Goal: Task Accomplishment & Management: Use online tool/utility

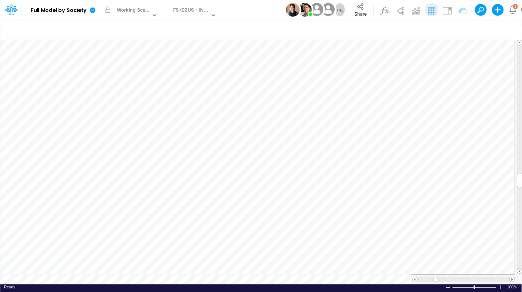
scroll to position [3, 13]
click at [362, 196] on icon "button" at bounding box center [361, 196] width 11 height 8
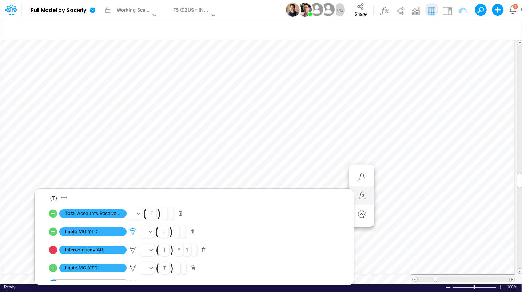
click at [130, 232] on icon at bounding box center [132, 232] width 11 height 8
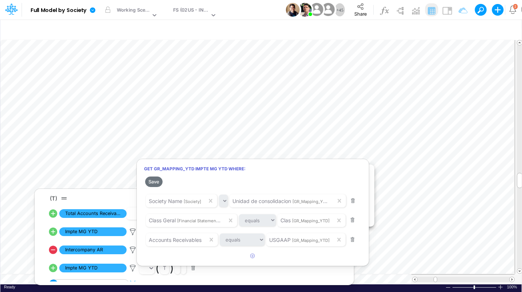
click at [407, 176] on div at bounding box center [261, 148] width 522 height 289
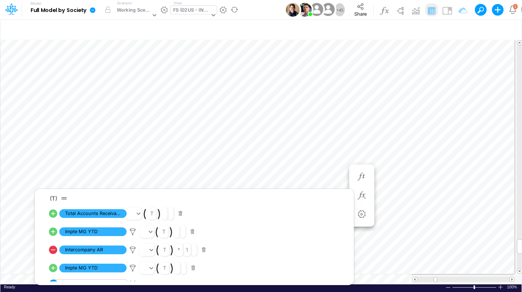
click at [189, 13] on div "FS (02US - INC US)" at bounding box center [191, 11] width 36 height 8
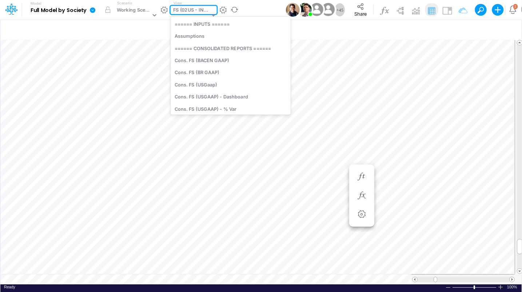
scroll to position [248, 0]
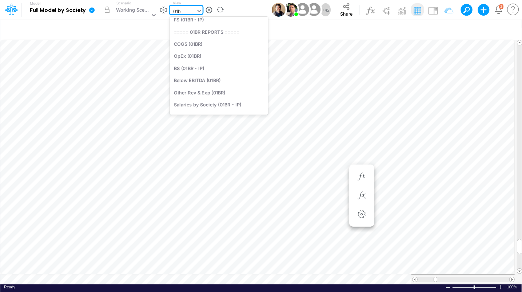
type input "01br"
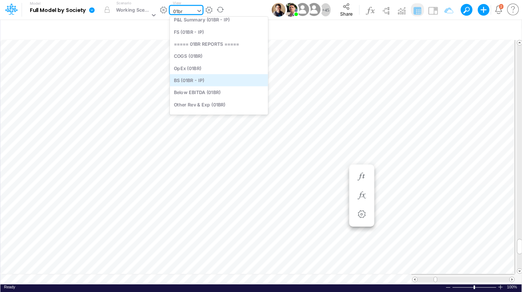
click at [199, 78] on div "BS (01BR - IP)" at bounding box center [219, 81] width 98 height 12
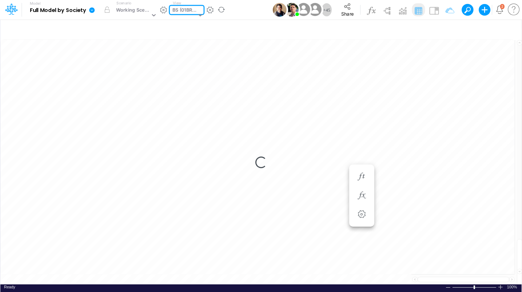
type input "BS (01BR - IP)"
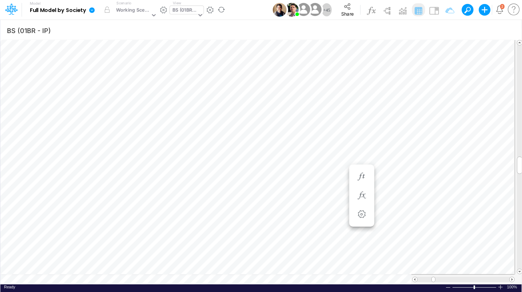
scroll to position [3, 24]
click at [350, 262] on icon "button" at bounding box center [348, 261] width 11 height 8
click at [352, 226] on icon "button" at bounding box center [348, 225] width 11 height 8
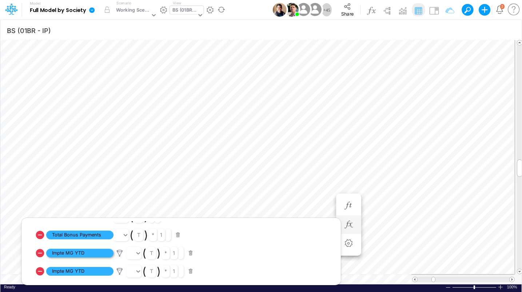
scroll to position [95, 0]
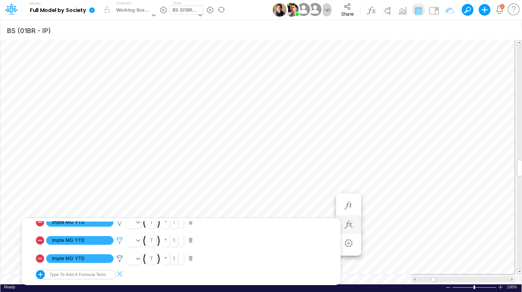
click at [121, 208] on icon at bounding box center [119, 205] width 11 height 8
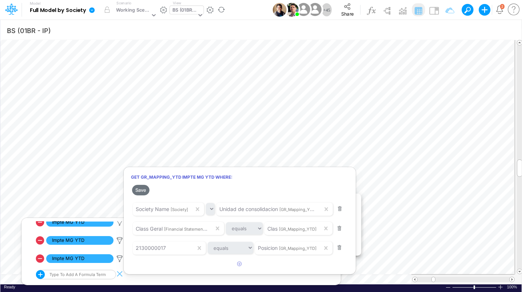
click at [333, 129] on div at bounding box center [261, 148] width 522 height 289
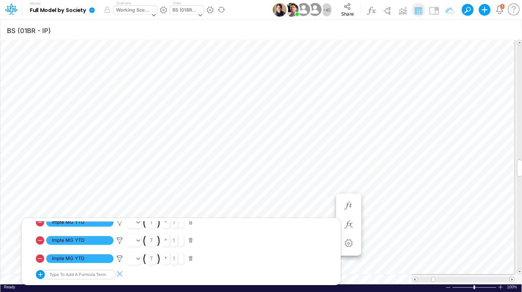
click at [132, 11] on div "Working Scenario" at bounding box center [133, 11] width 34 height 8
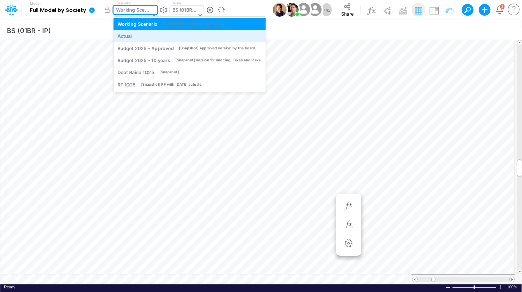
click at [129, 39] on div "Actual" at bounding box center [124, 36] width 15 height 7
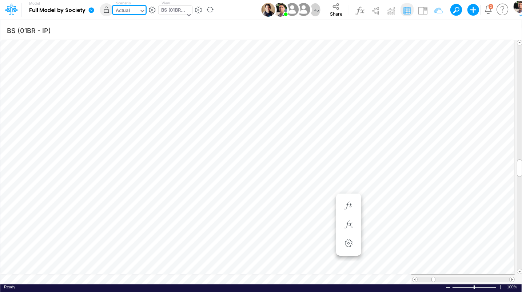
click at [169, 11] on div "BS (01BR - IP)" at bounding box center [173, 11] width 24 height 8
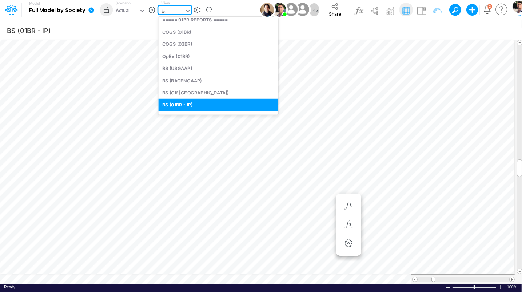
scroll to position [0, 0]
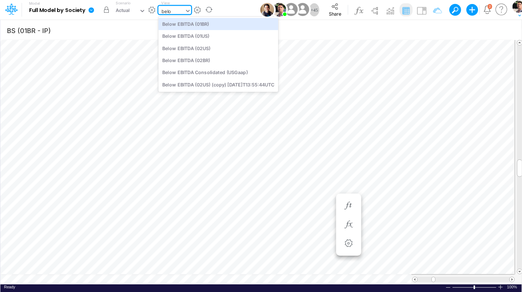
type input "belo"
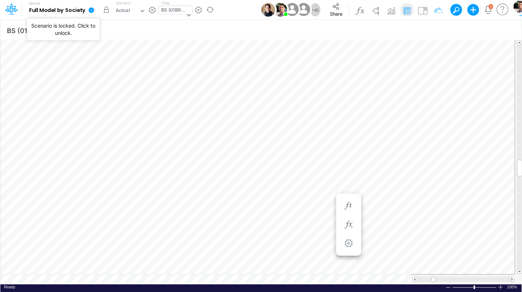
click at [105, 11] on button "button" at bounding box center [106, 9] width 13 height 13
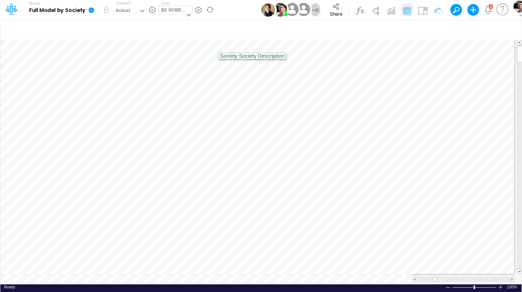
click at [170, 10] on div "BS (01BR - IP)" at bounding box center [173, 11] width 24 height 8
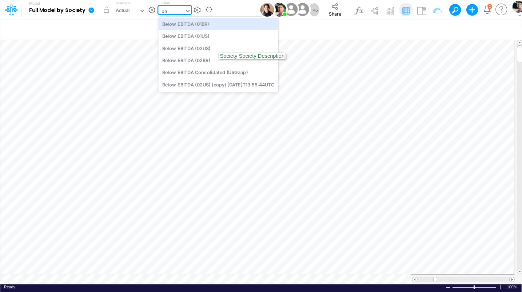
type input "belo"
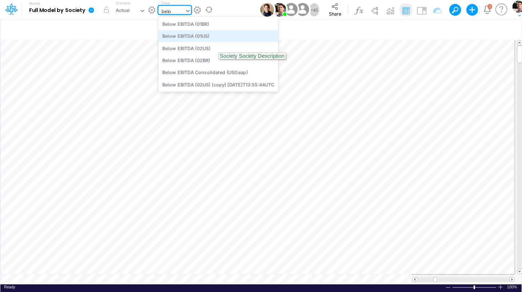
click at [179, 34] on div "Below EBITDA (01US)" at bounding box center [218, 36] width 120 height 12
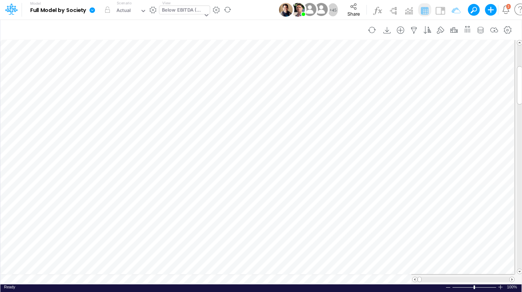
scroll to position [3, 15]
click at [93, 11] on icon at bounding box center [91, 9] width 5 height 5
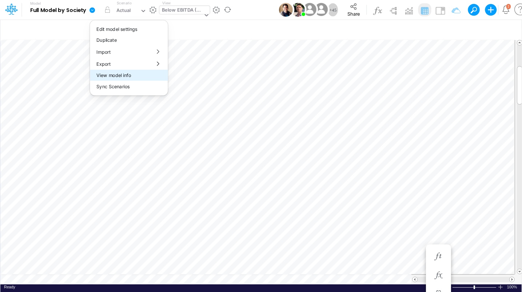
click at [116, 77] on button "View model info" at bounding box center [129, 75] width 78 height 11
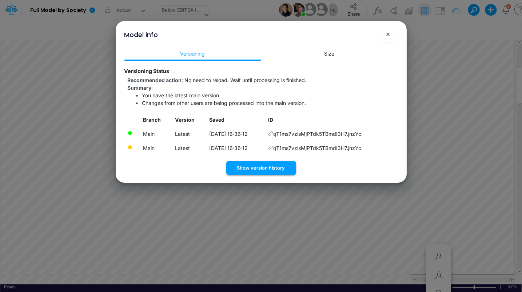
click at [252, 169] on button "Show version history" at bounding box center [261, 168] width 70 height 14
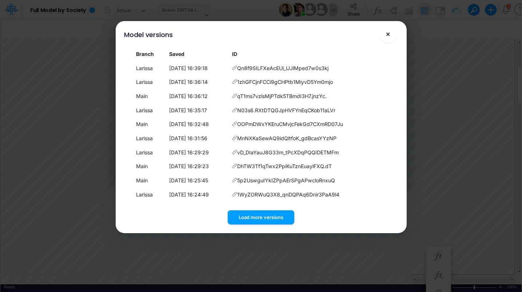
click at [389, 37] on span "×" at bounding box center [387, 33] width 5 height 9
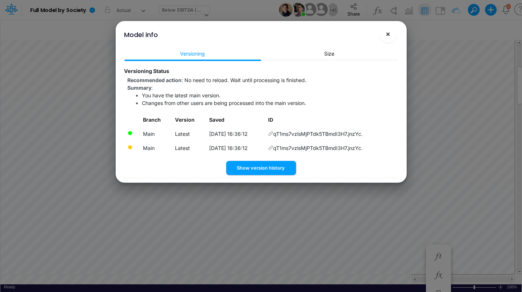
click at [385, 37] on span "×" at bounding box center [387, 33] width 5 height 9
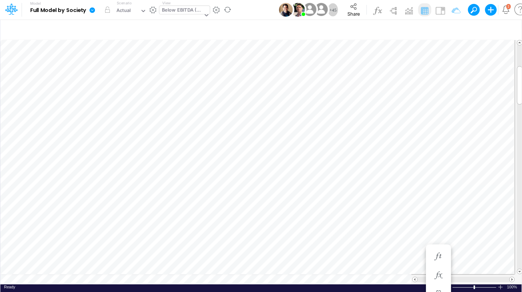
click at [93, 12] on icon at bounding box center [91, 9] width 5 height 5
click at [115, 76] on button "View model info" at bounding box center [129, 75] width 78 height 11
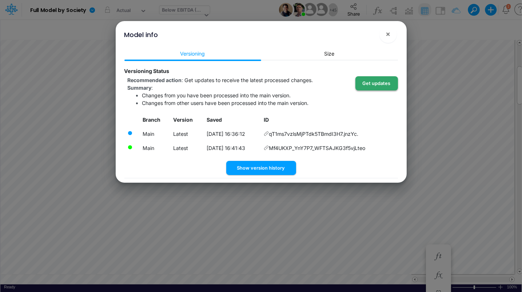
click at [369, 87] on button "Get updates" at bounding box center [376, 83] width 43 height 14
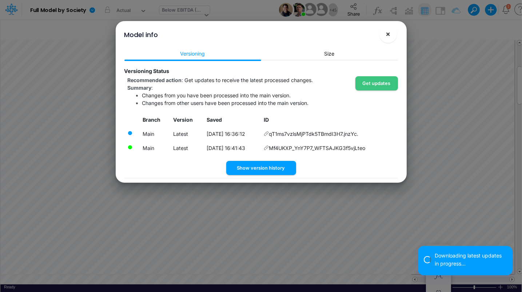
click at [389, 35] on span "×" at bounding box center [387, 33] width 5 height 9
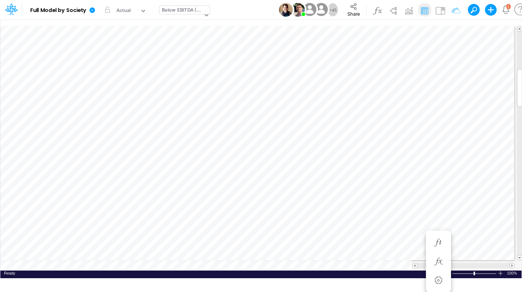
scroll to position [3, 22]
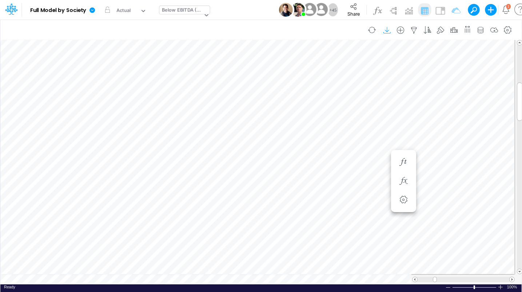
scroll to position [3, 11]
click at [181, 9] on div "Below EBITDA (01US)" at bounding box center [182, 11] width 41 height 8
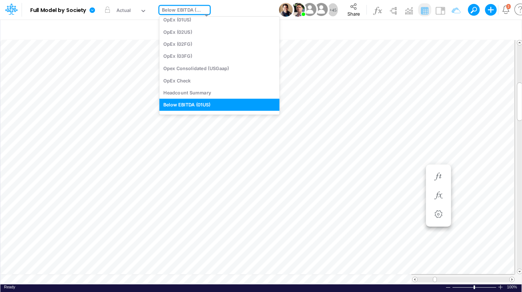
scroll to position [0, 0]
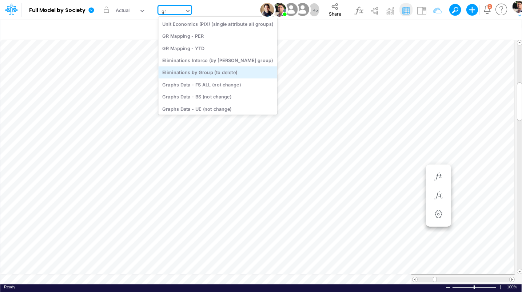
type input "gr"
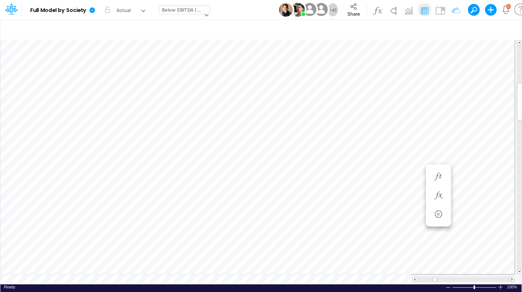
scroll to position [3, 24]
click at [329, 177] on icon "button" at bounding box center [324, 174] width 11 height 8
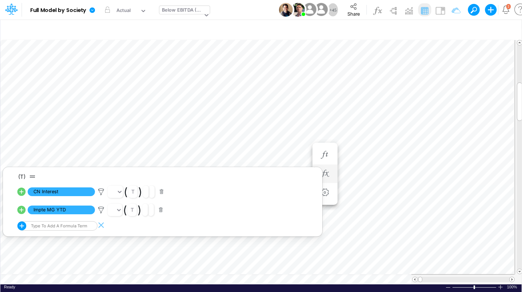
click at [20, 210] on icon at bounding box center [21, 210] width 10 height 10
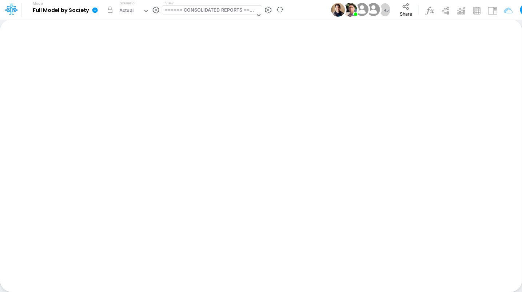
click at [195, 8] on div "====== CONSOLIDATED REPORTS ======" at bounding box center [210, 11] width 90 height 8
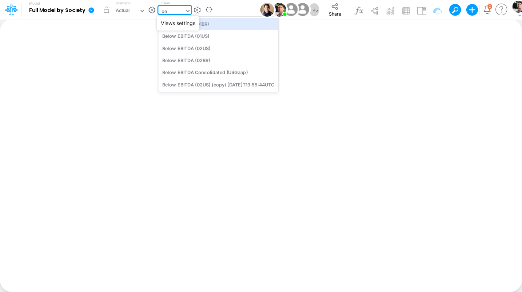
type input "belo"
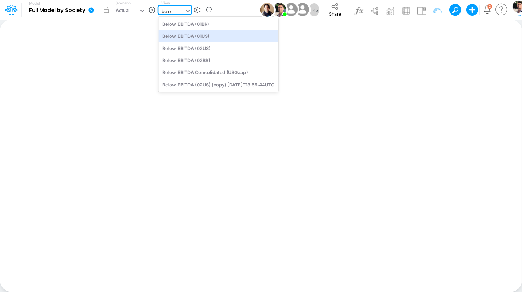
click at [205, 35] on div "Below EBITDA (01US)" at bounding box center [218, 36] width 120 height 12
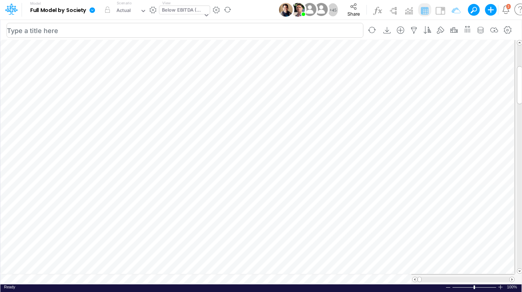
scroll to position [3, 24]
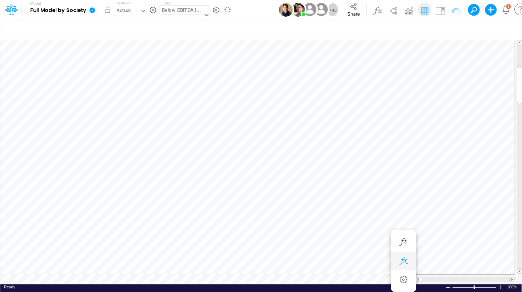
click at [402, 264] on icon "button" at bounding box center [403, 261] width 11 height 8
click at [437, 168] on div at bounding box center [442, 174] width 13 height 15
click at [435, 167] on li at bounding box center [442, 174] width 25 height 19
click at [443, 176] on icon "button" at bounding box center [442, 174] width 11 height 8
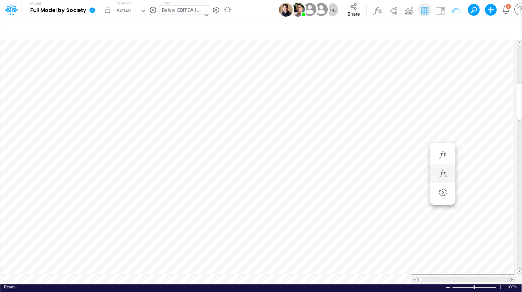
click at [184, 9] on div "Below EBITDA (01US)" at bounding box center [182, 11] width 41 height 8
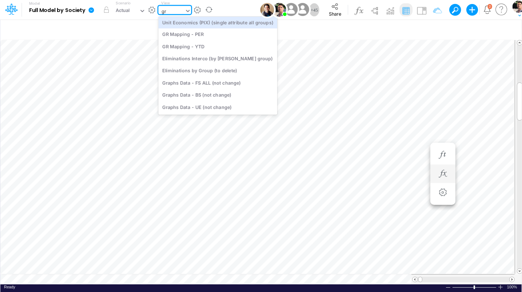
scroll to position [0, 0]
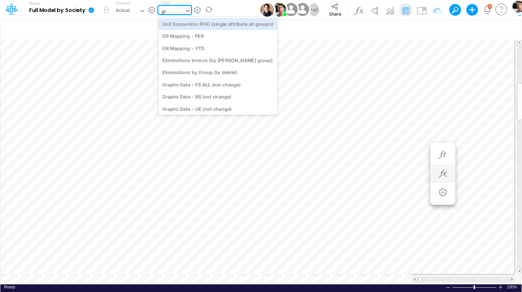
type input "gr m"
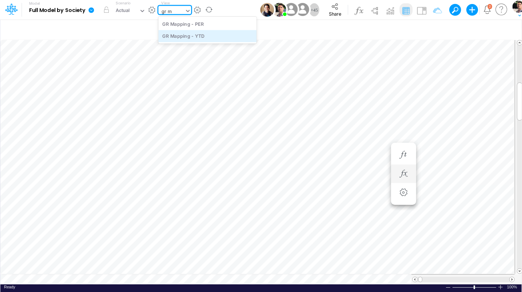
click at [181, 37] on div "GR Mapping - YTD" at bounding box center [207, 36] width 98 height 12
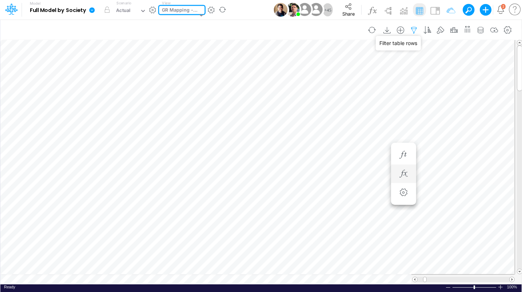
click at [417, 31] on icon "button" at bounding box center [413, 31] width 11 height 8
select select "notEqual"
select select "contains"
select select "notEqual"
select select "tableSearchOR"
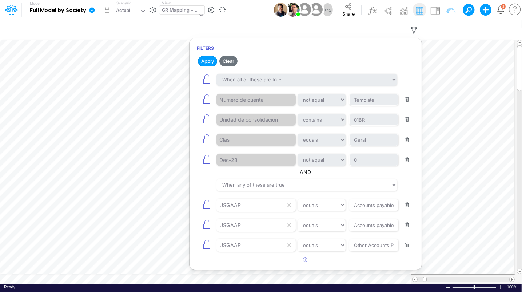
click at [406, 204] on button "button" at bounding box center [407, 205] width 14 height 10
type input "Accounts payables - Wallet"
type input "Other Accounts Payables Short Term"
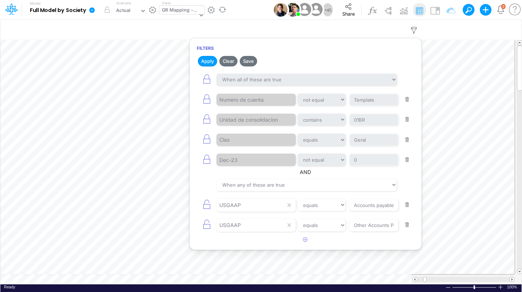
click at [406, 204] on button "button" at bounding box center [407, 205] width 14 height 10
type input "Other Accounts Payables Short Term"
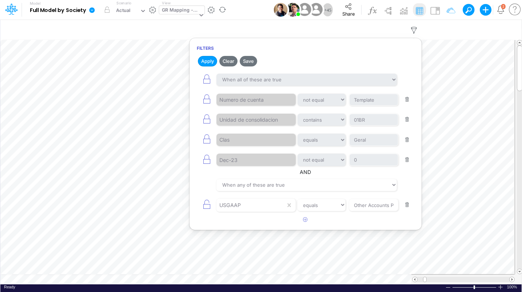
click at [406, 204] on button "button" at bounding box center [407, 205] width 14 height 10
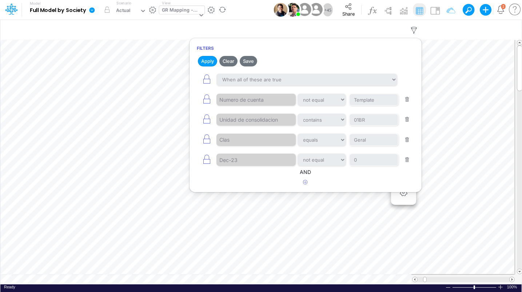
click at [409, 101] on button "button" at bounding box center [407, 100] width 14 height 10
select select "contains"
type input "01BR"
select select "equals"
type input "Geral"
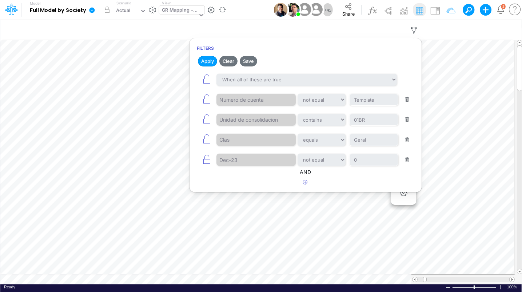
select select "notEqual"
type input "0"
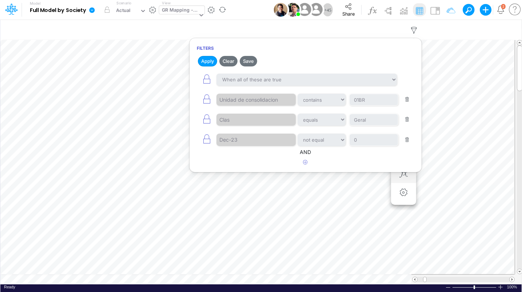
click at [409, 100] on button "button" at bounding box center [407, 100] width 14 height 10
select select "equals"
type input "Geral"
select select "notEqual"
type input "0"
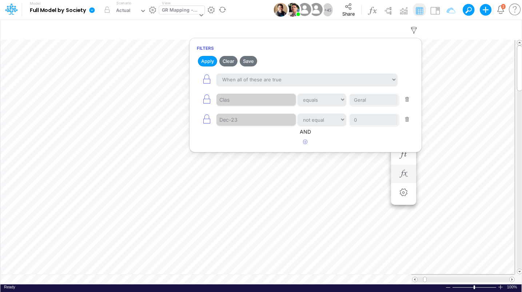
click at [409, 100] on button "button" at bounding box center [407, 100] width 14 height 10
select select "notEqual"
type input "0"
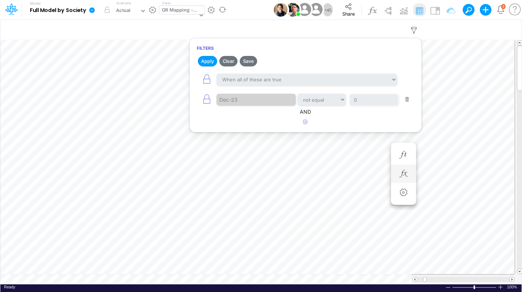
click at [407, 99] on button "button" at bounding box center [407, 100] width 14 height 10
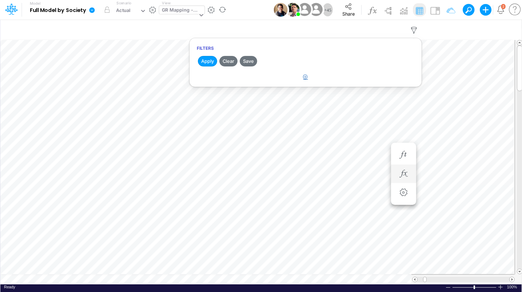
click at [306, 78] on icon "button" at bounding box center [305, 77] width 5 height 5
select select "tableSearchOR"
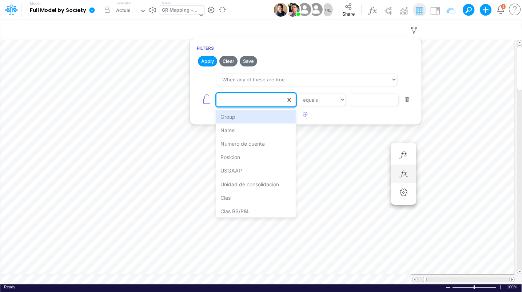
click at [240, 103] on div at bounding box center [250, 100] width 69 height 12
type input "posicion"
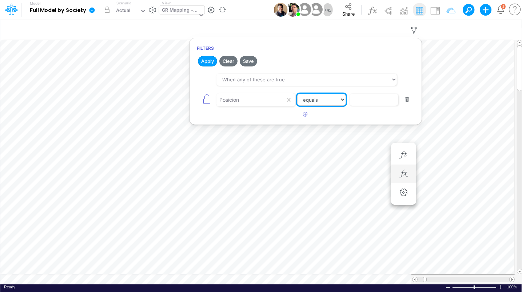
select select "contains"
click option "contains" at bounding box center [0, 0] width 0 height 0
click at [374, 97] on input "text" at bounding box center [373, 100] width 49 height 12
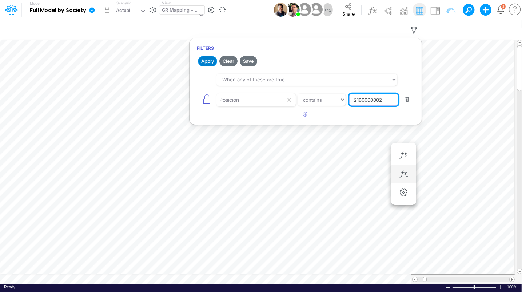
type input "2160000002"
click at [207, 59] on button "Apply" at bounding box center [207, 61] width 19 height 11
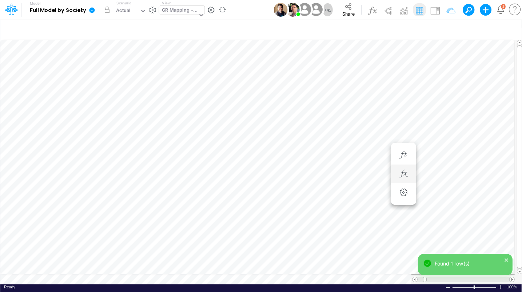
scroll to position [3, 23]
click at [448, 287] on div at bounding box center [448, 287] width 6 height 5
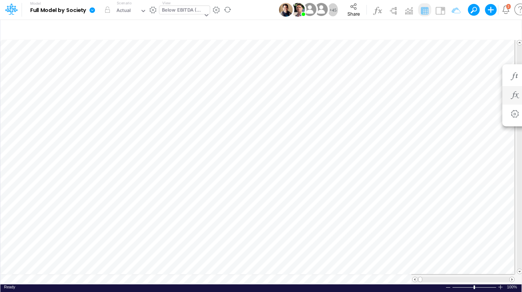
scroll to position [3, 24]
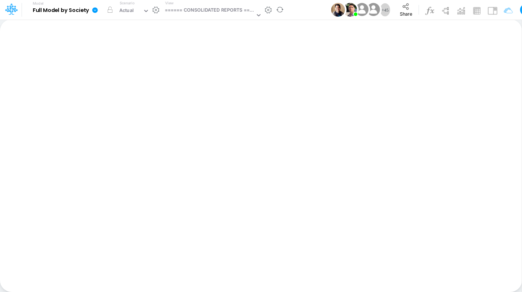
click at [95, 11] on icon at bounding box center [94, 9] width 5 height 5
click at [211, 9] on div "====== CONSOLIDATED REPORTS ======" at bounding box center [210, 11] width 90 height 8
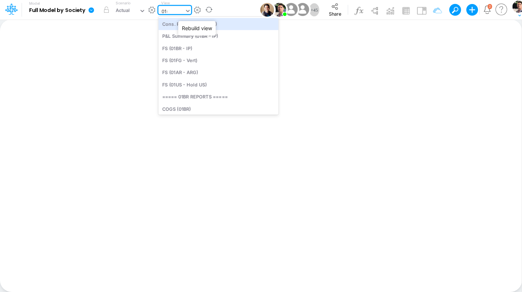
type input "01us"
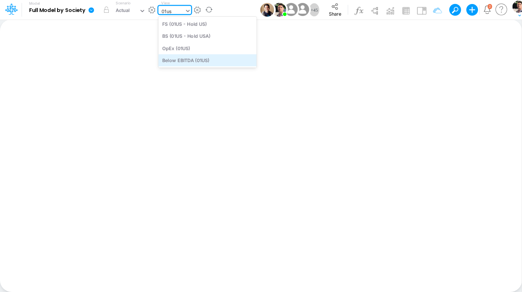
click at [211, 60] on div "Below EBITDA (01US)" at bounding box center [207, 60] width 98 height 12
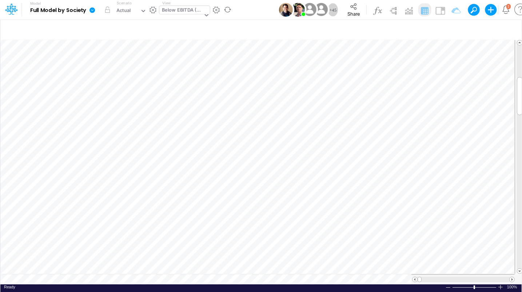
scroll to position [3, 12]
click at [444, 210] on button "button" at bounding box center [438, 210] width 13 height 15
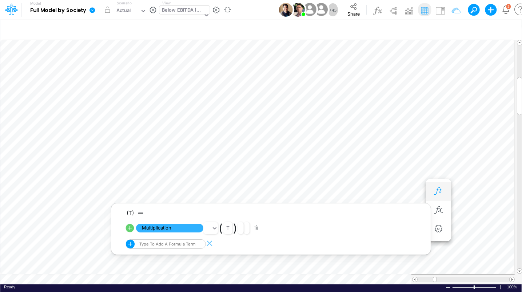
click at [441, 191] on icon "button" at bounding box center [438, 192] width 11 height 8
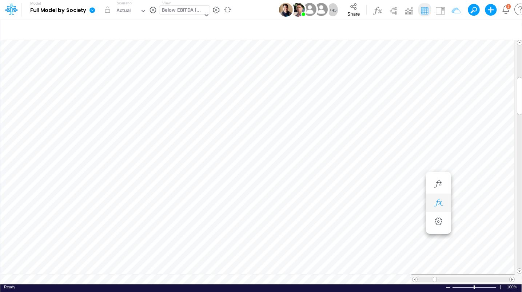
click at [439, 205] on icon "button" at bounding box center [438, 203] width 11 height 8
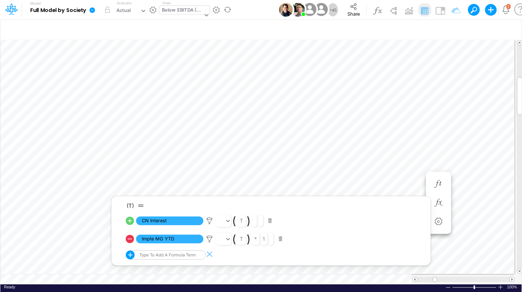
click at [96, 12] on link at bounding box center [93, 9] width 15 height 19
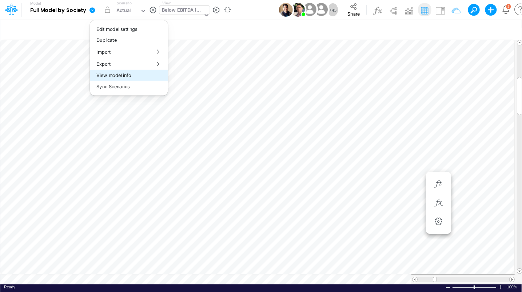
click at [116, 76] on button "View model info" at bounding box center [129, 75] width 78 height 11
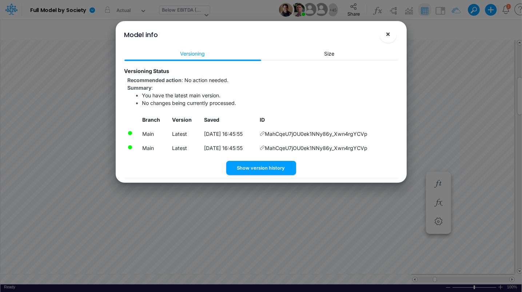
click at [389, 35] on span "×" at bounding box center [387, 33] width 5 height 9
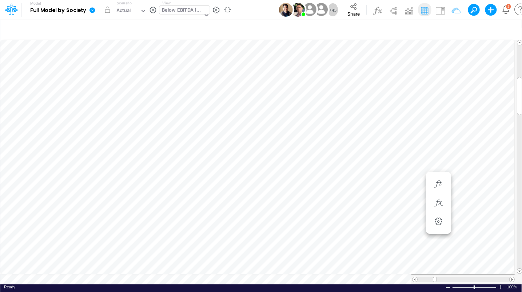
click at [93, 11] on icon at bounding box center [91, 9] width 5 height 5
click at [115, 74] on button "View model info" at bounding box center [129, 75] width 78 height 11
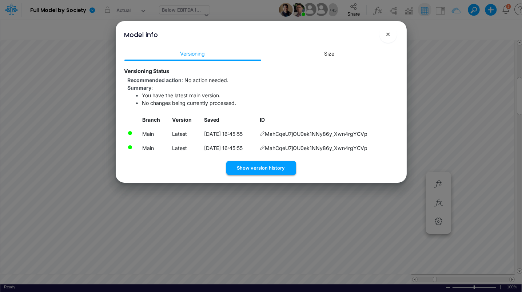
click at [265, 167] on button "Show version history" at bounding box center [261, 168] width 70 height 14
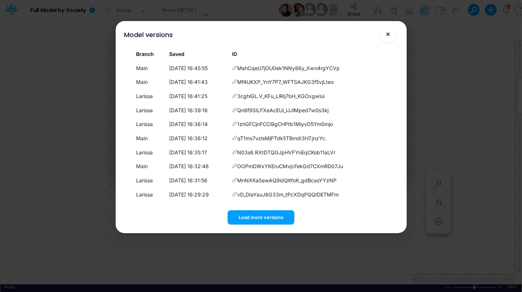
click at [387, 34] on span "×" at bounding box center [387, 33] width 5 height 9
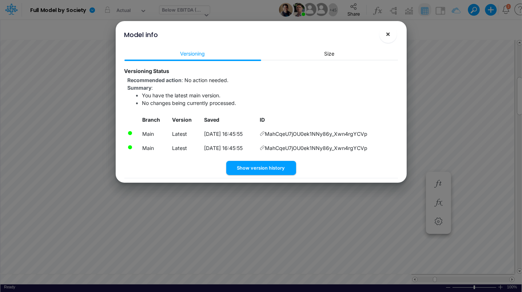
click at [385, 36] on span "×" at bounding box center [387, 33] width 5 height 9
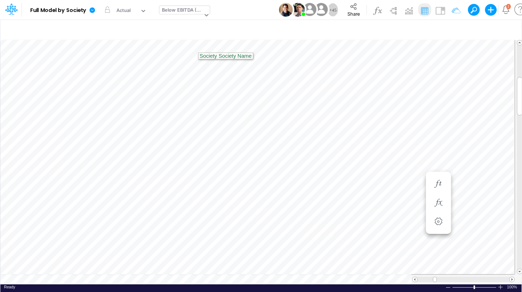
click at [186, 11] on div "Below EBITDA (01US)" at bounding box center [182, 11] width 41 height 8
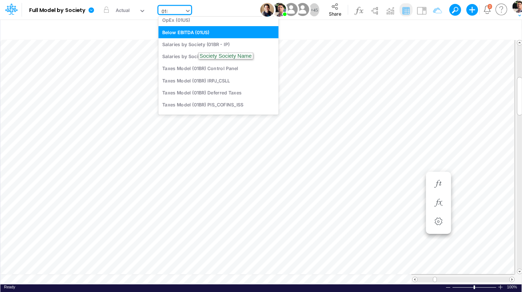
scroll to position [83, 0]
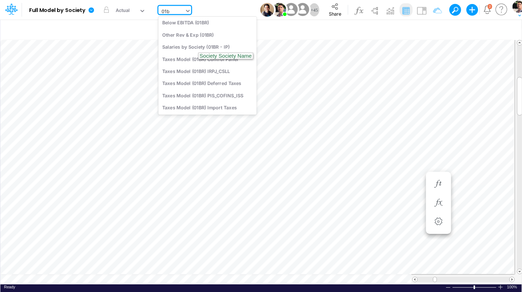
type input "01br"
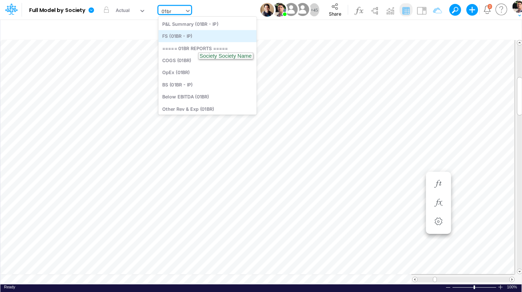
click at [180, 37] on div "FS (01BR - IP)" at bounding box center [207, 36] width 98 height 12
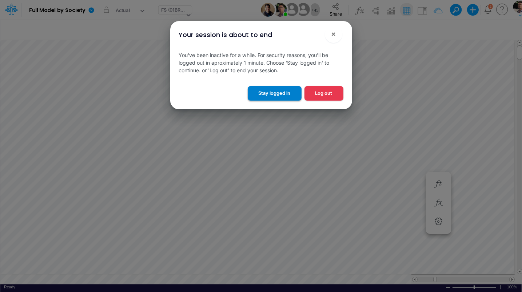
click at [276, 93] on button "Stay logged in" at bounding box center [275, 93] width 54 height 14
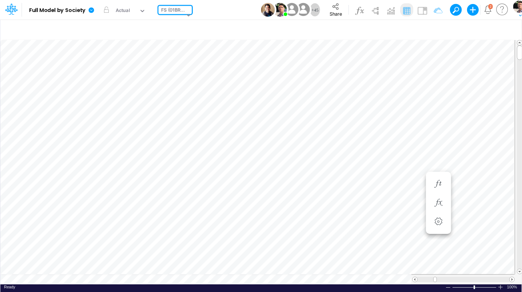
click at [167, 12] on div "FS (01BR - IP)" at bounding box center [173, 11] width 24 height 8
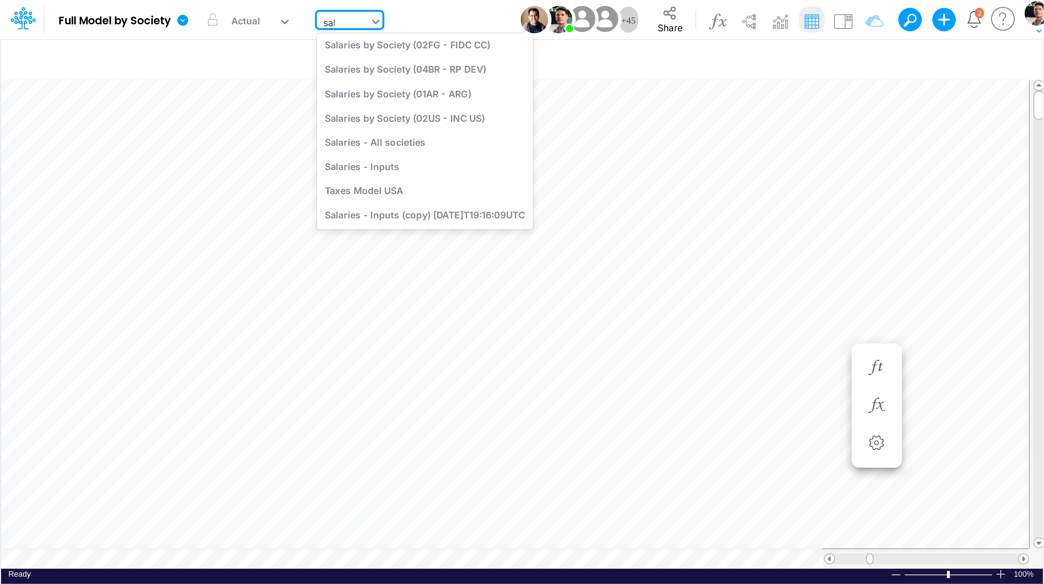
scroll to position [29, 0]
type input "sala"
click at [124, 10] on div "Actual" at bounding box center [123, 11] width 15 height 8
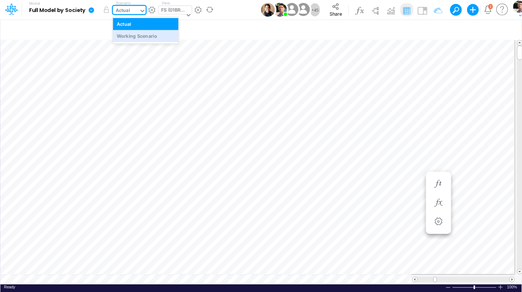
click at [133, 34] on div "Working Scenario" at bounding box center [137, 36] width 40 height 7
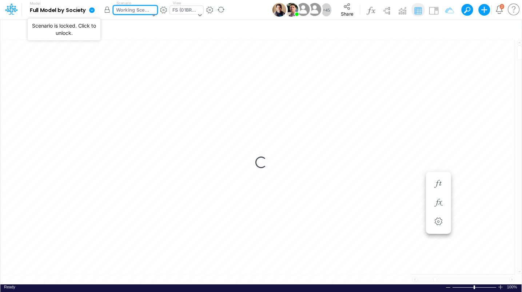
click at [107, 13] on button "button" at bounding box center [106, 9] width 13 height 13
